Goal: Answer question/provide support

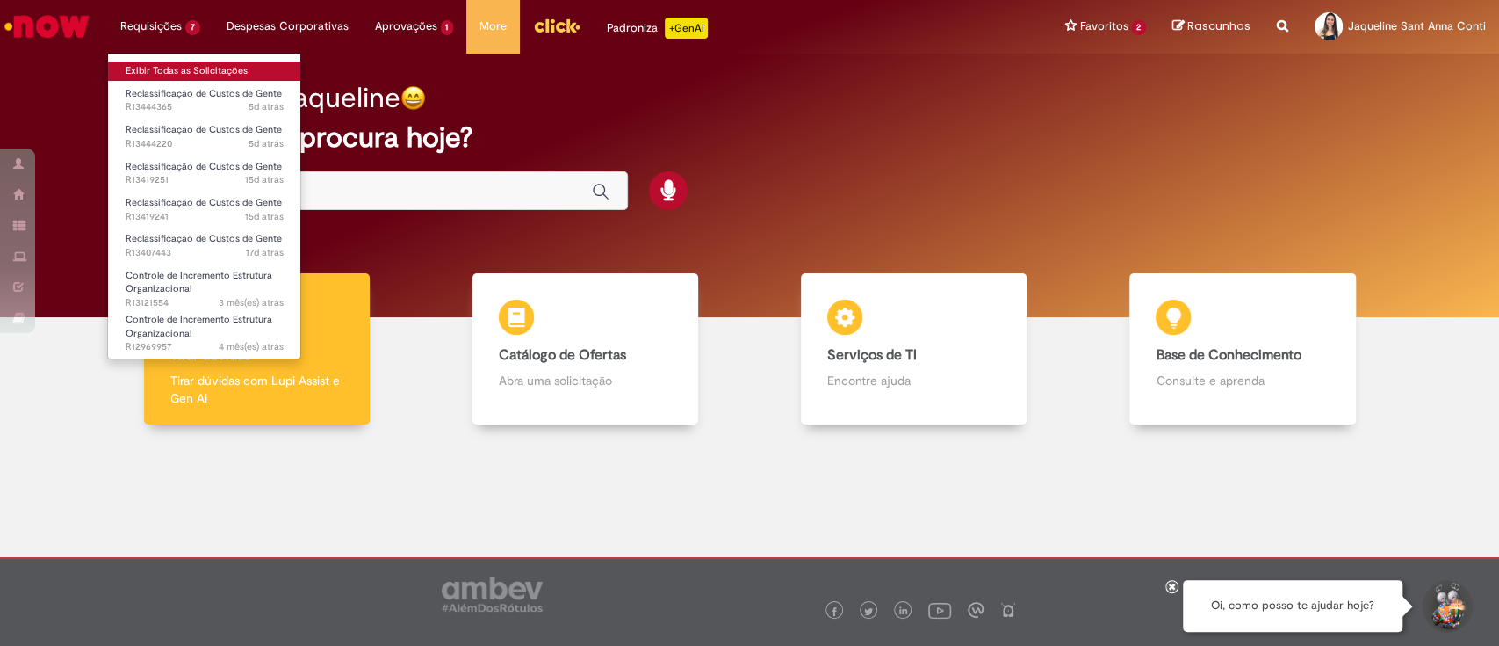
click at [187, 76] on link "Exibir Todas as Solicitações" at bounding box center [204, 70] width 193 height 19
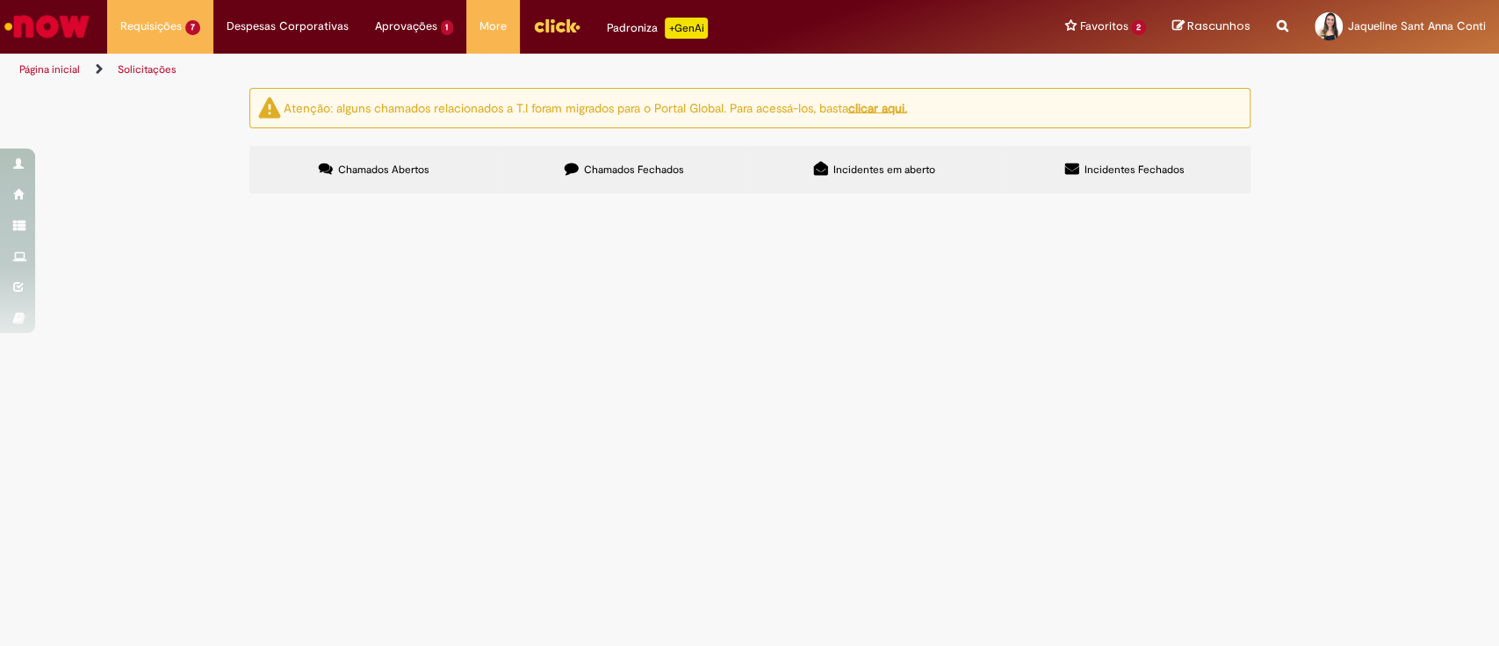
scroll to position [47, 0]
click at [0, 0] on span "Custos Global/Bees" at bounding box center [0, 0] width 0 height 0
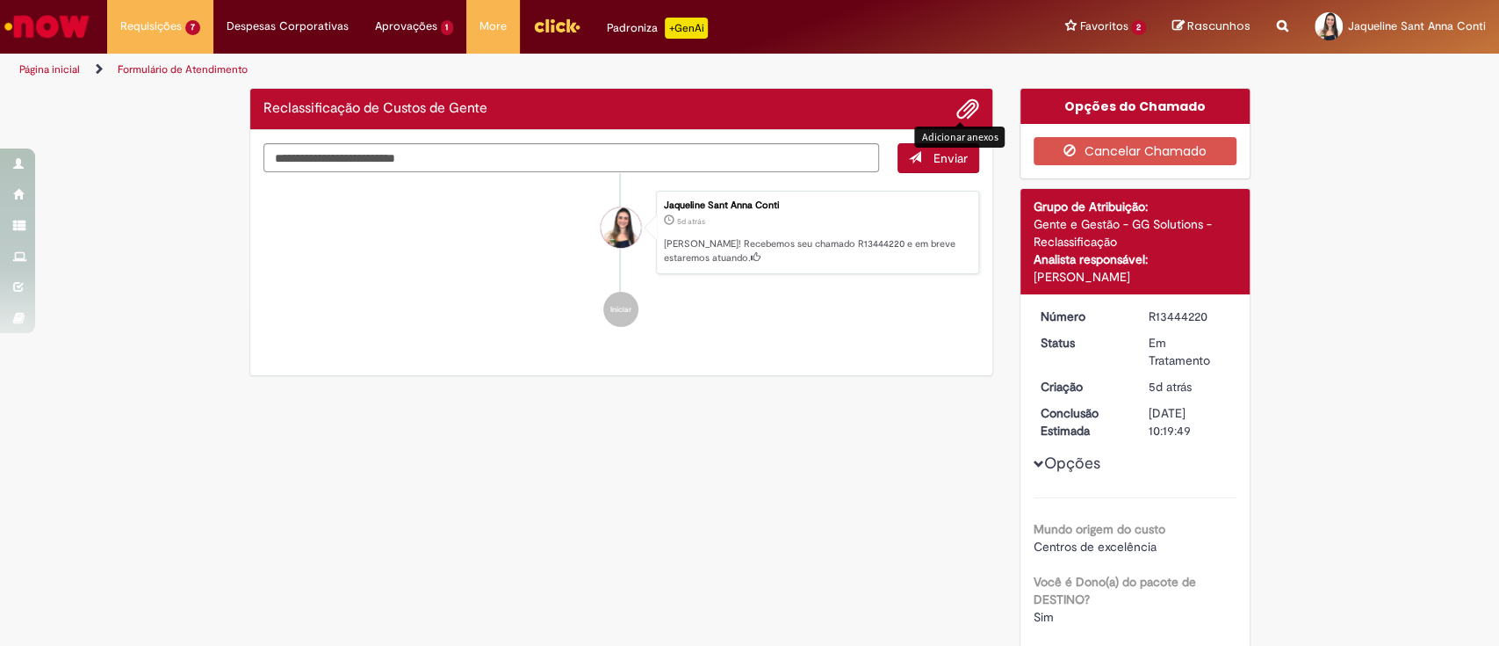
click at [962, 112] on span "Adicionar anexos" at bounding box center [967, 109] width 21 height 21
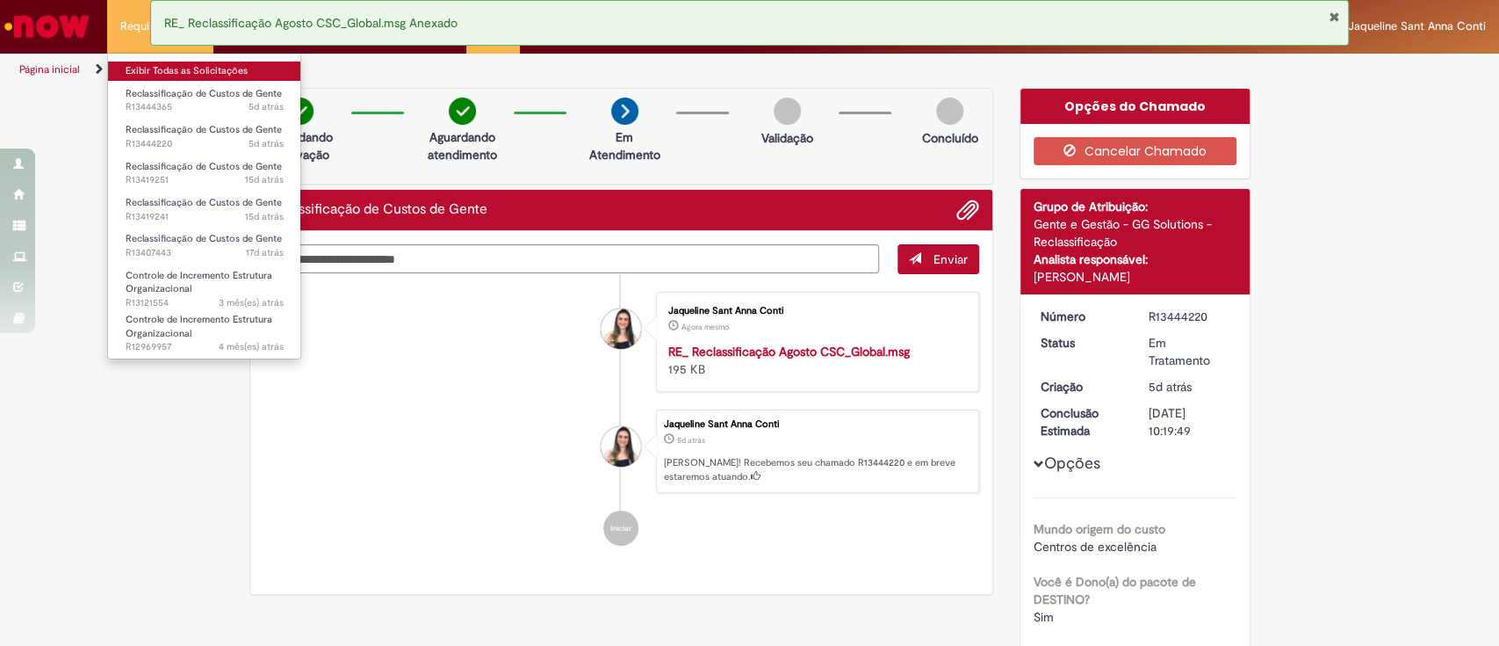
click at [151, 67] on link "Exibir Todas as Solicitações" at bounding box center [204, 70] width 193 height 19
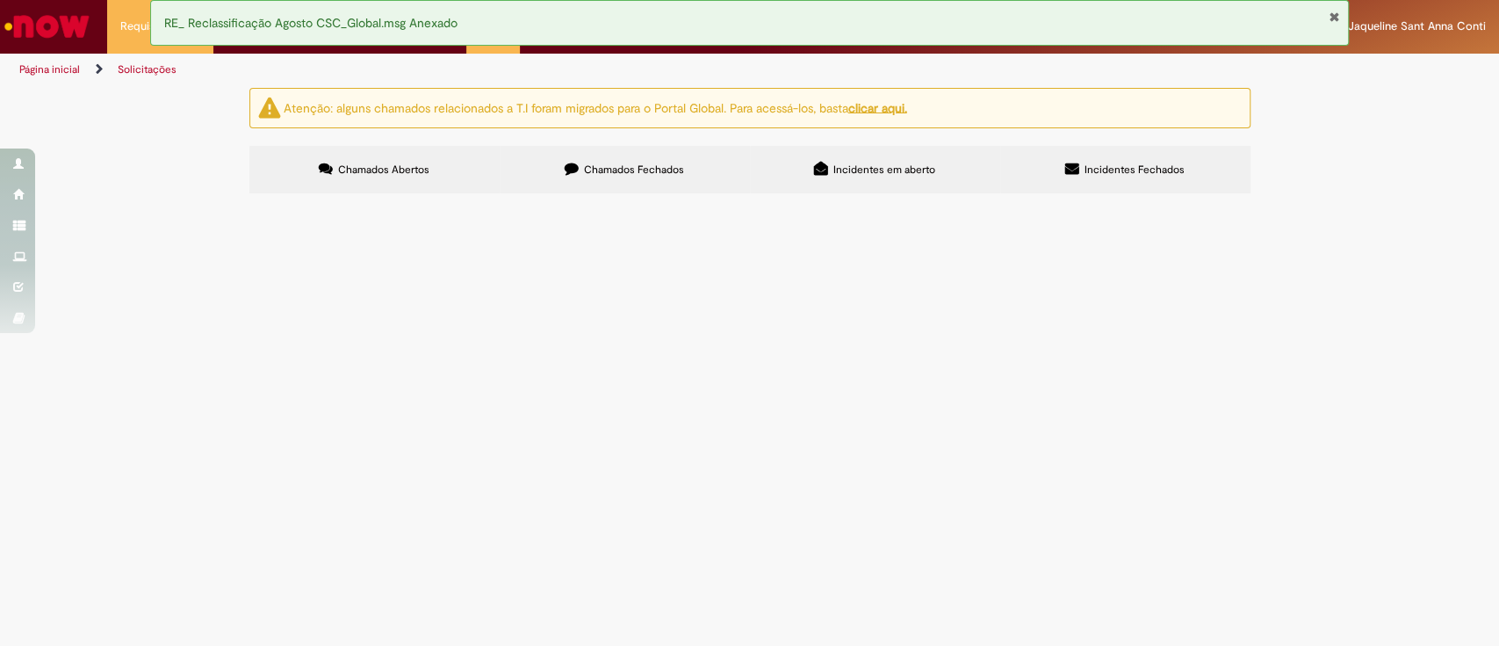
click at [0, 0] on span "Boa tarde , por favor precisamos que além da reclassificação dos custos do cont…" at bounding box center [0, 0] width 0 height 0
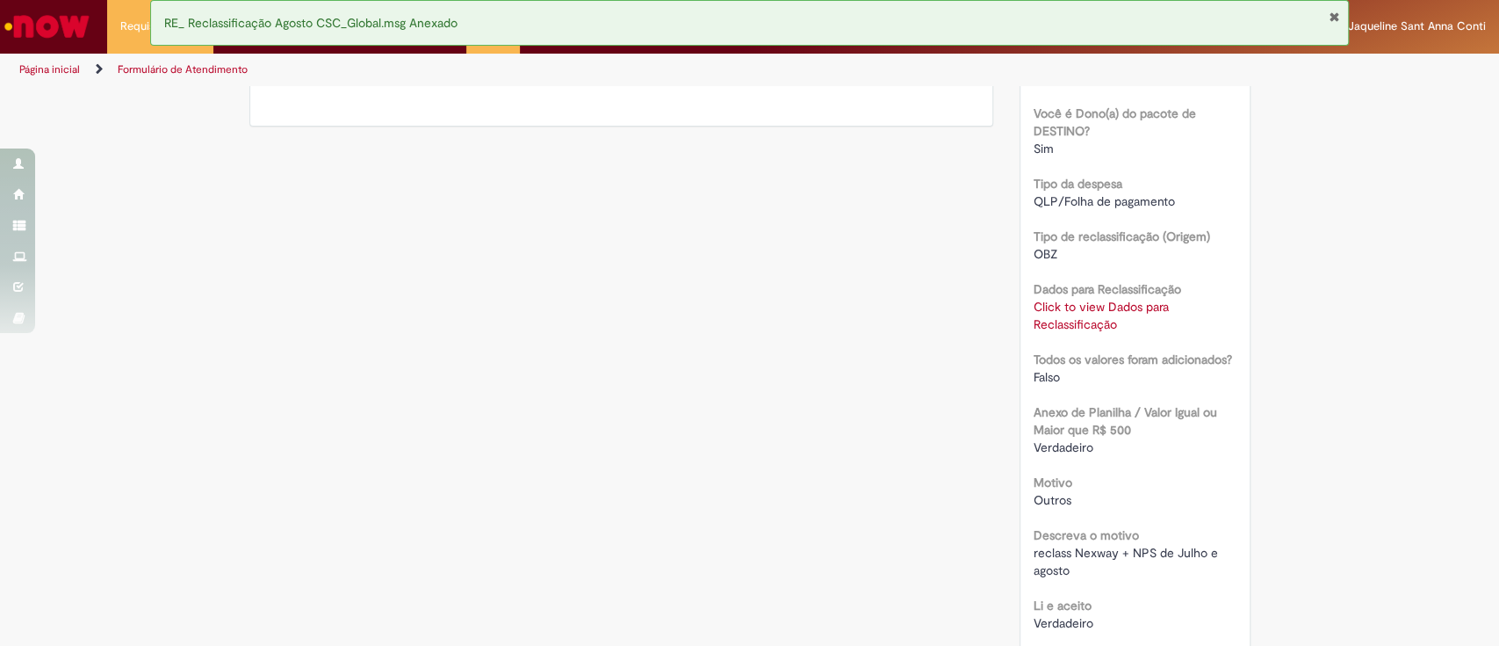
scroll to position [569, 0]
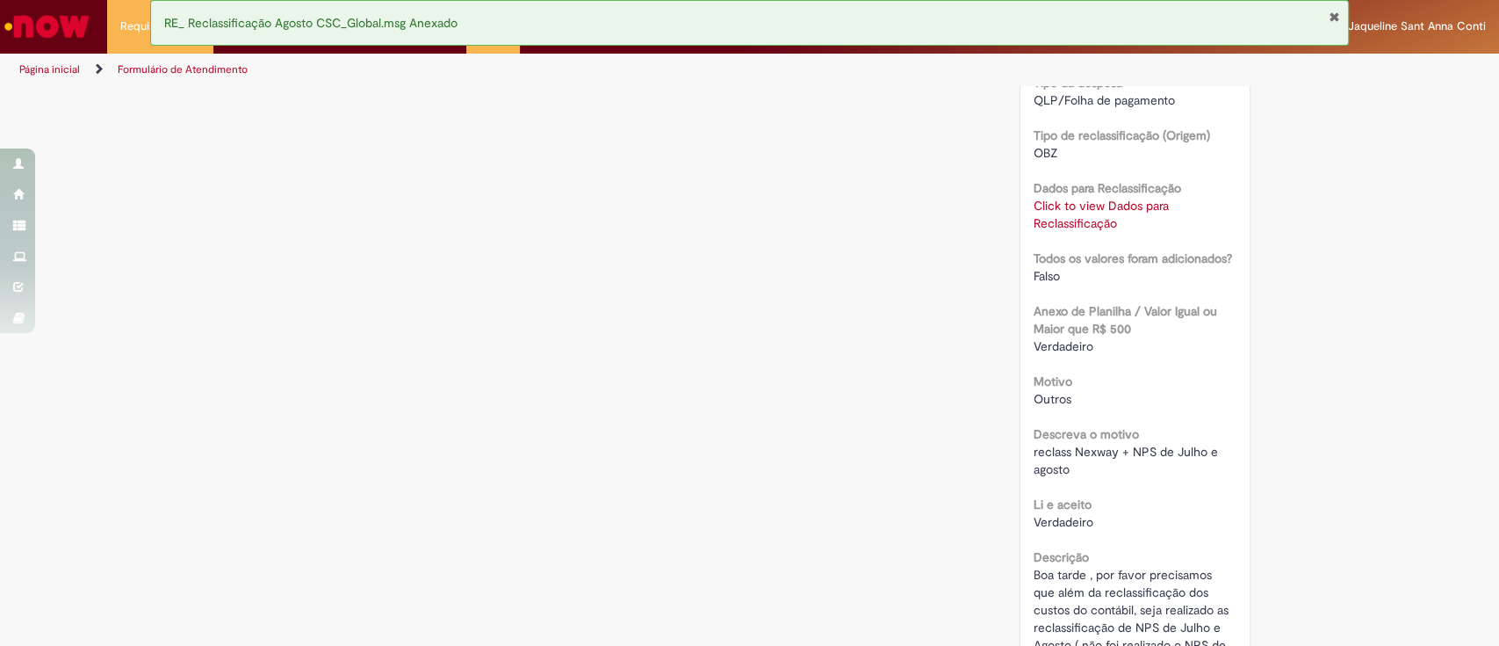
click at [1072, 192] on b "Dados para Reclassificação" at bounding box center [1108, 188] width 148 height 16
click at [1075, 207] on link "Click to view Dados para Reclassificação" at bounding box center [1101, 214] width 135 height 33
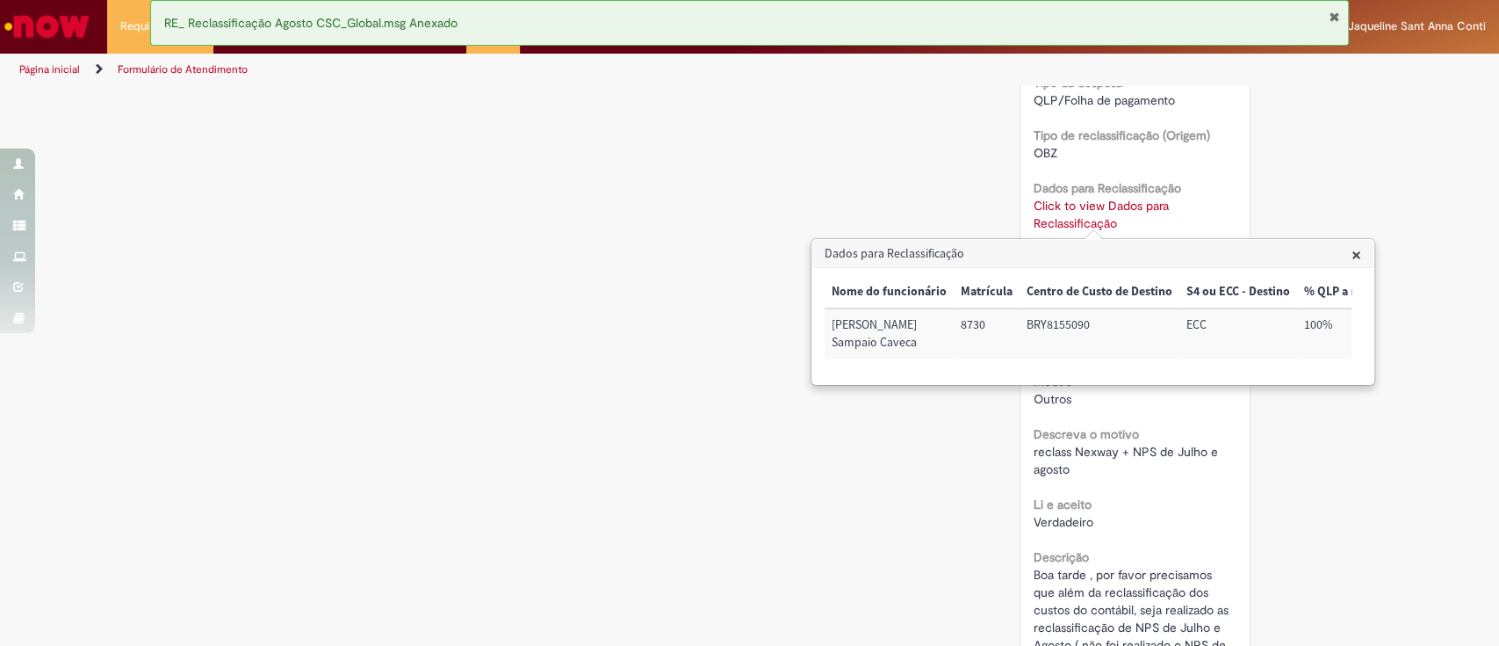
click at [1222, 133] on div "Tipo de reclassificação (Origem) OBZ" at bounding box center [1135, 142] width 203 height 40
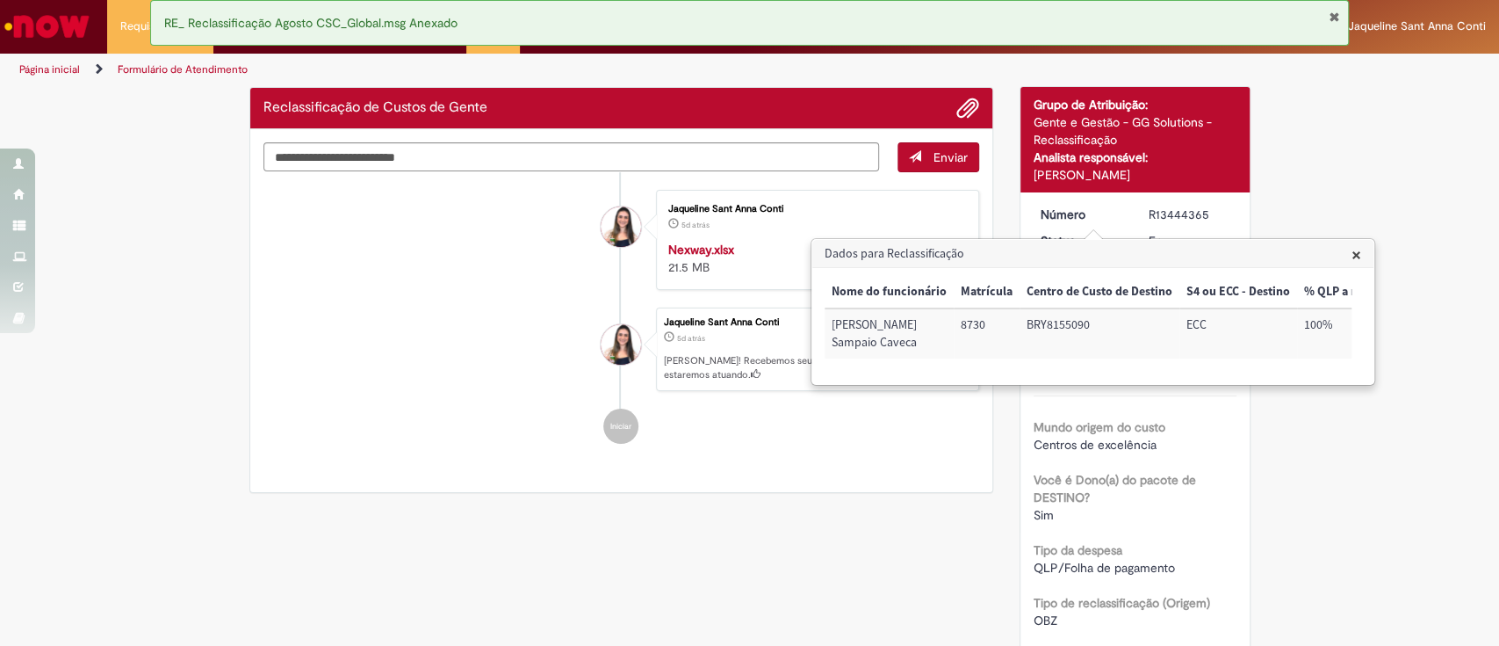
scroll to position [0, 0]
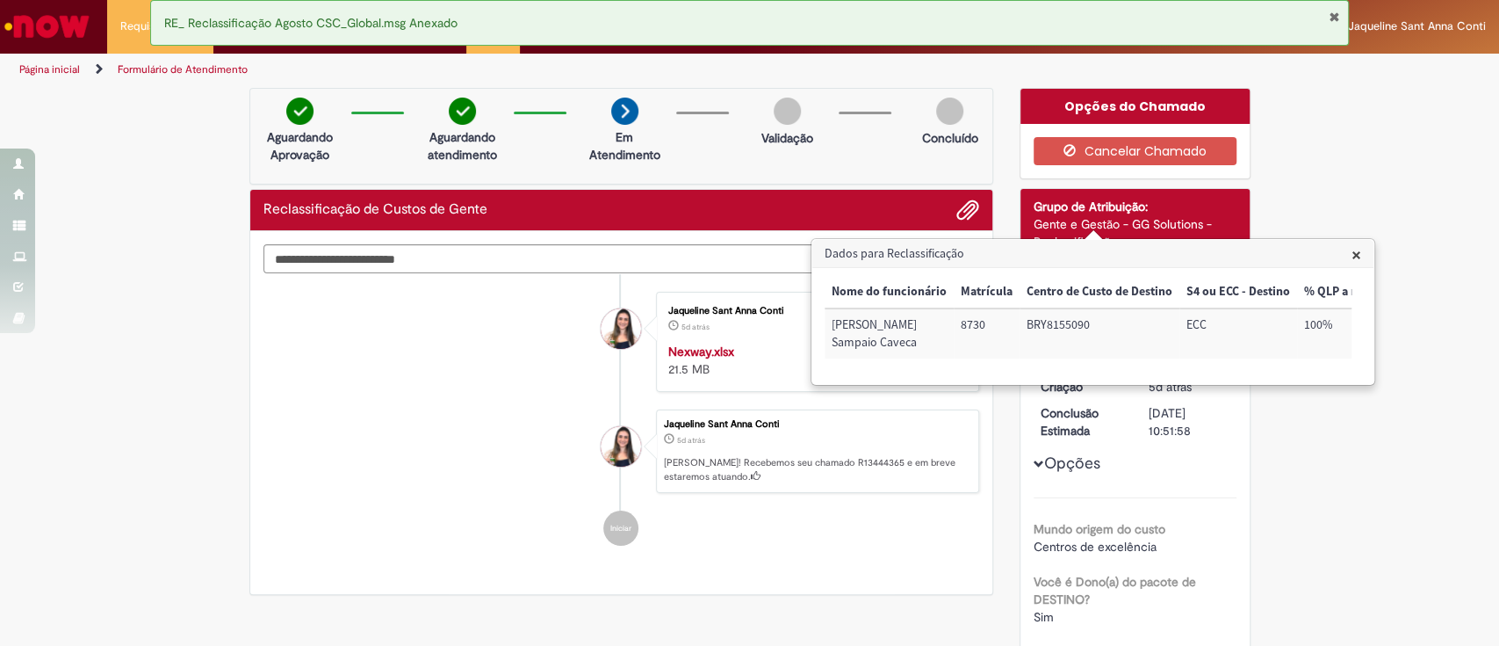
click at [971, 207] on div "Reclassificação de Custos de Gente" at bounding box center [621, 210] width 743 height 41
click at [969, 206] on span "Adicionar anexos" at bounding box center [967, 210] width 21 height 21
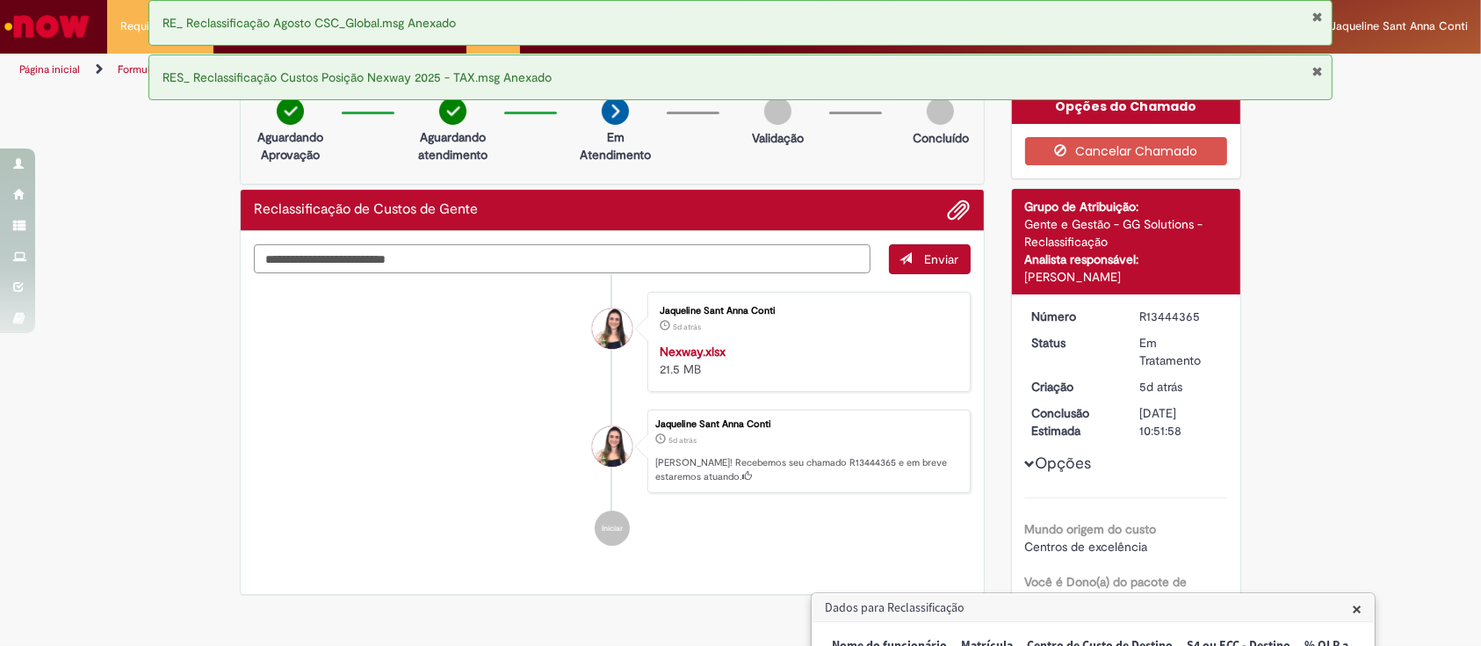
click at [583, 255] on textarea "Digite sua mensagem aqui..." at bounding box center [562, 259] width 617 height 30
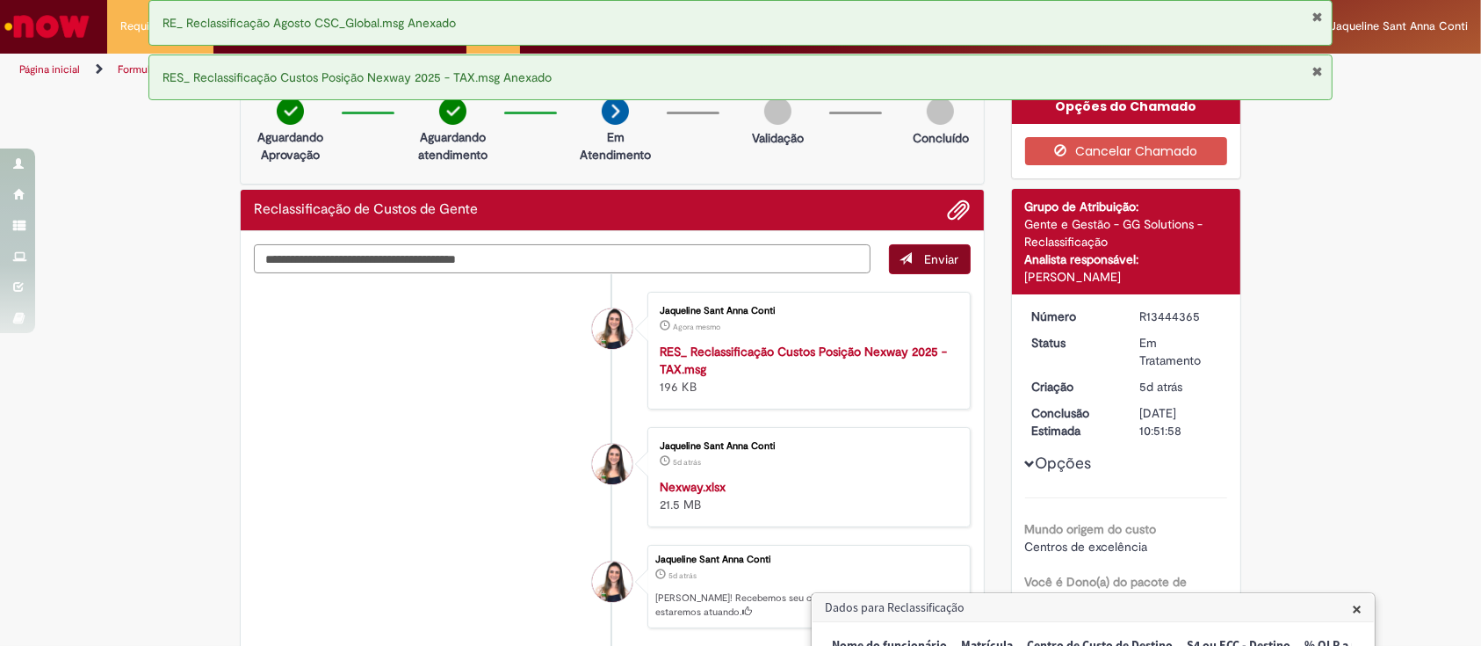
type textarea "**********"
click at [913, 249] on button "Enviar" at bounding box center [930, 259] width 82 height 30
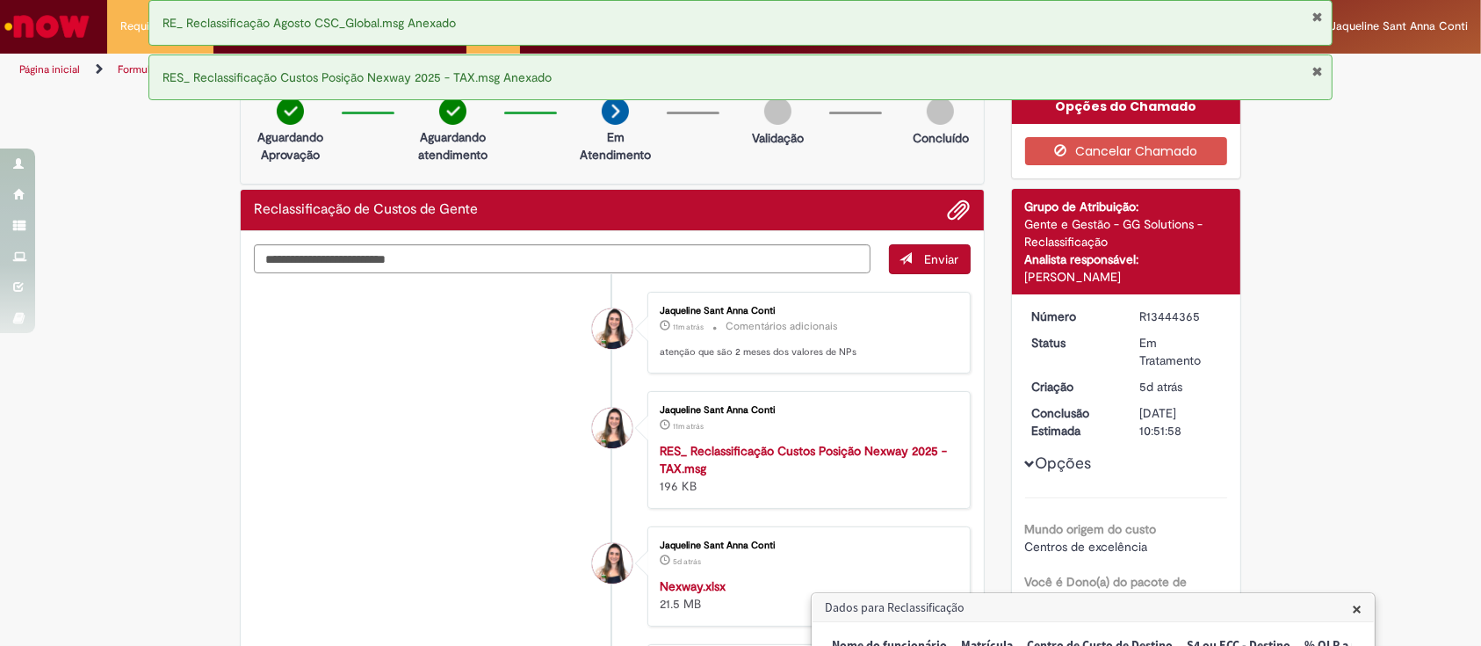
click at [1307, 69] on div "RES_ Reclassificação Custos Posição Nexway 2025 - TAX.msg Anexado" at bounding box center [740, 77] width 1185 height 46
click at [1320, 11] on button "Fechar Notificação" at bounding box center [1316, 17] width 11 height 14
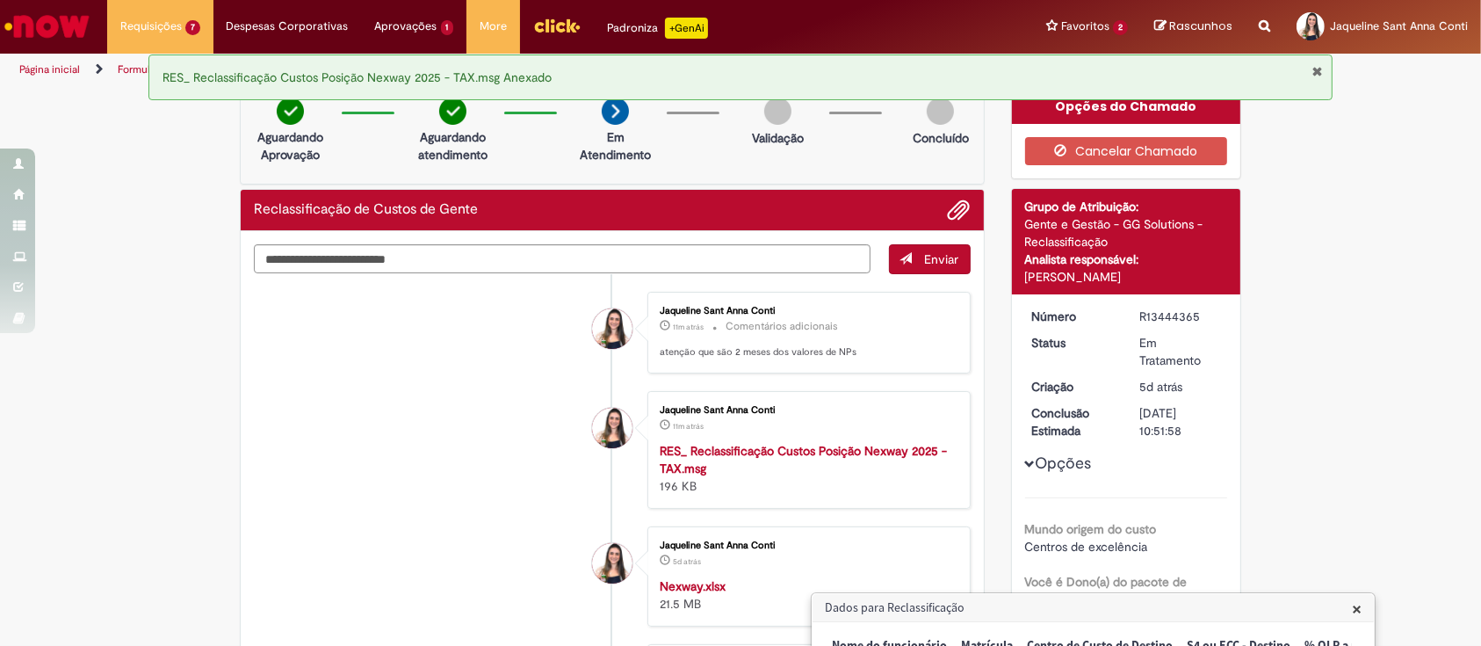
click at [1319, 74] on button "Fechar Notificação" at bounding box center [1316, 71] width 11 height 14
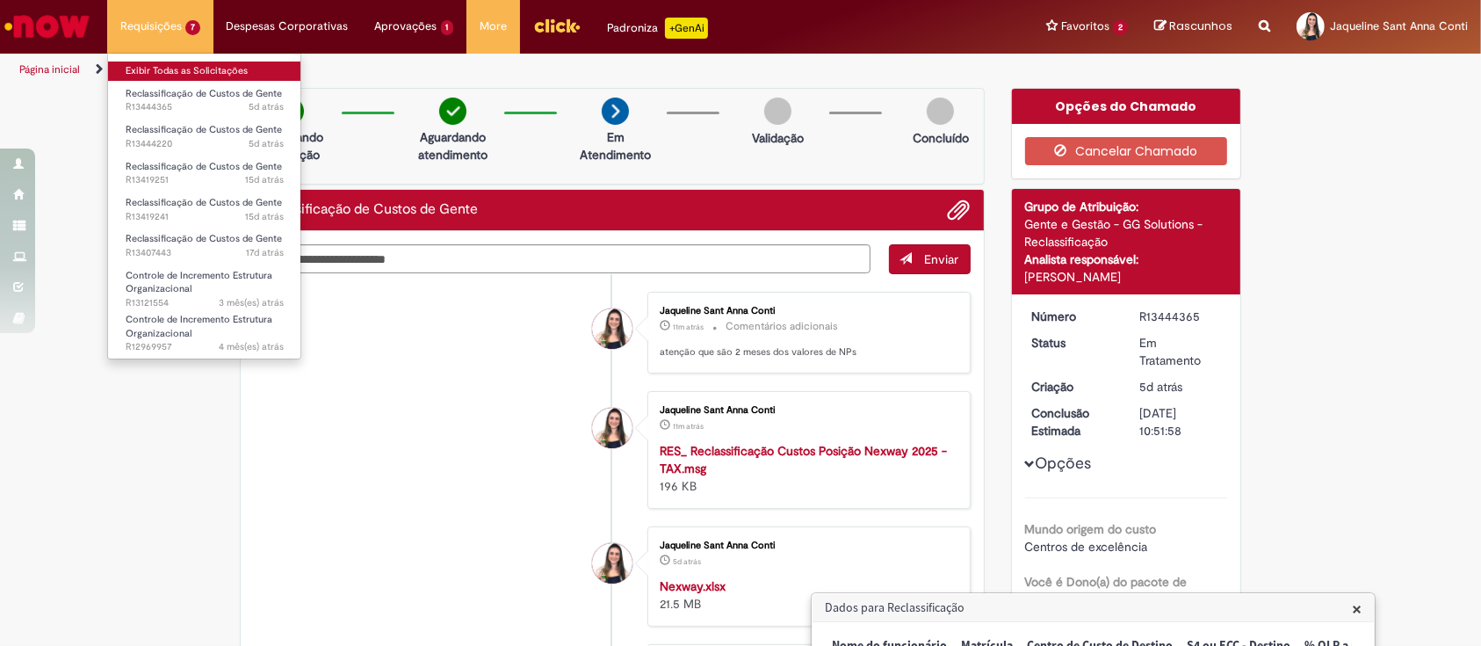
click at [188, 72] on link "Exibir Todas as Solicitações" at bounding box center [204, 70] width 193 height 19
